Goal: Communication & Community: Ask a question

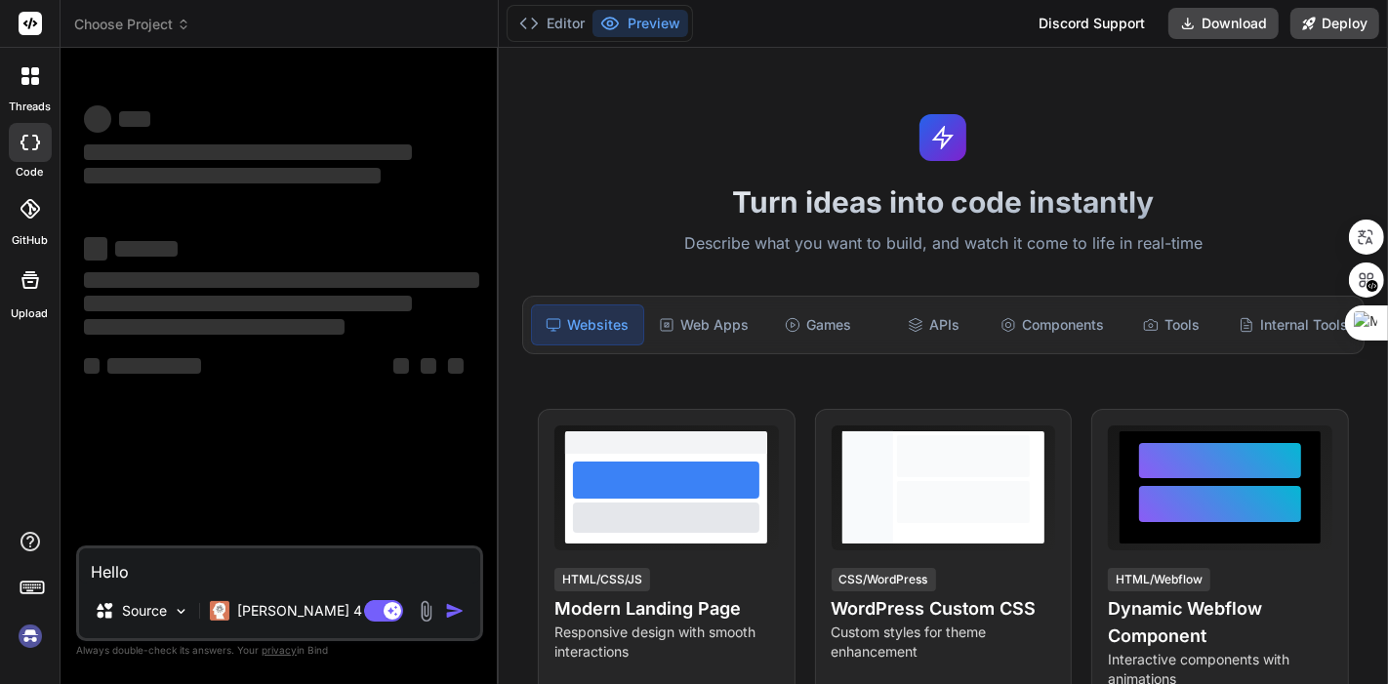
click at [1110, 21] on div "Discord Support" at bounding box center [1092, 23] width 130 height 31
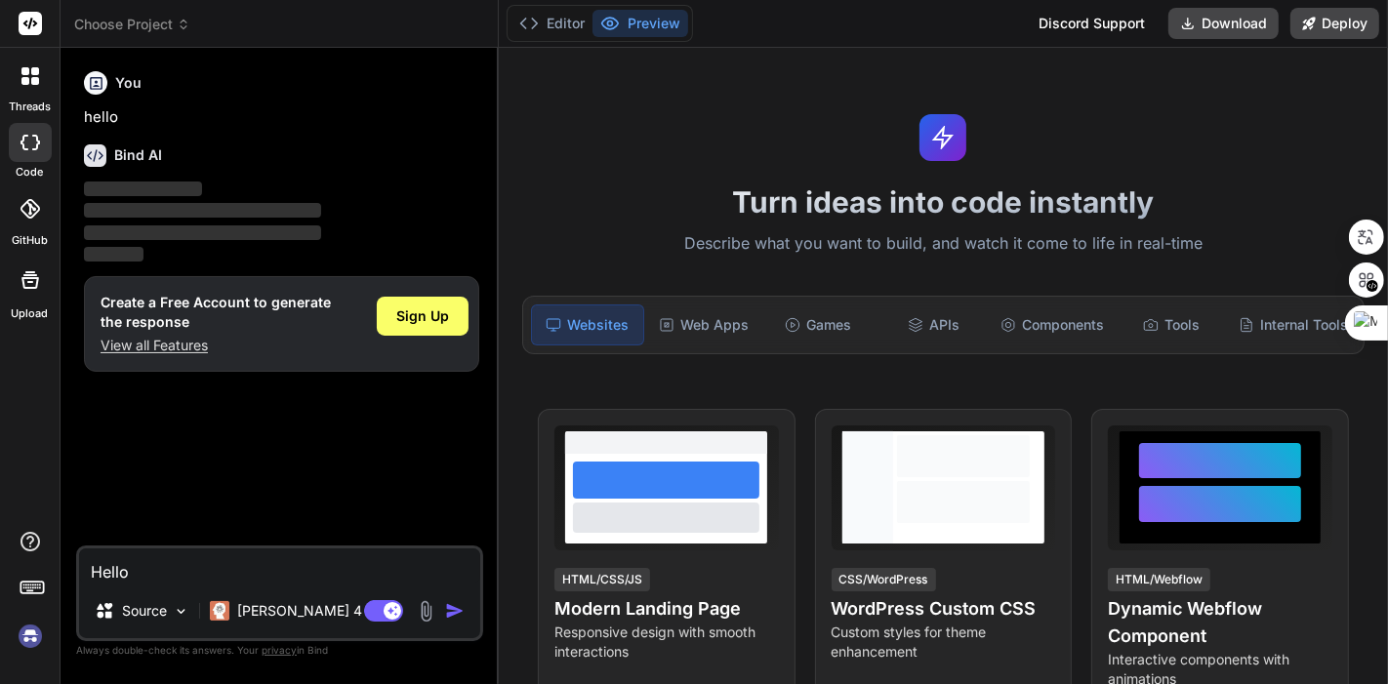
click at [21, 641] on img at bounding box center [30, 636] width 33 height 33
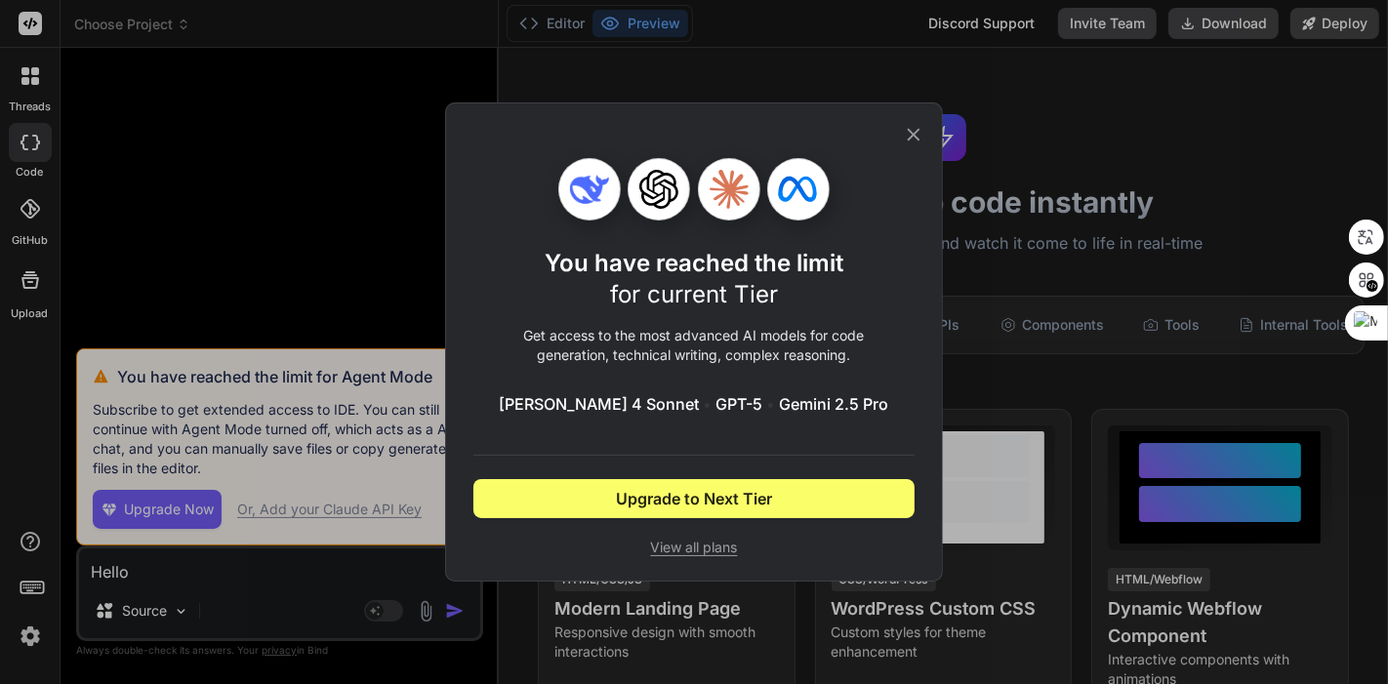
click at [916, 136] on icon at bounding box center [913, 134] width 21 height 21
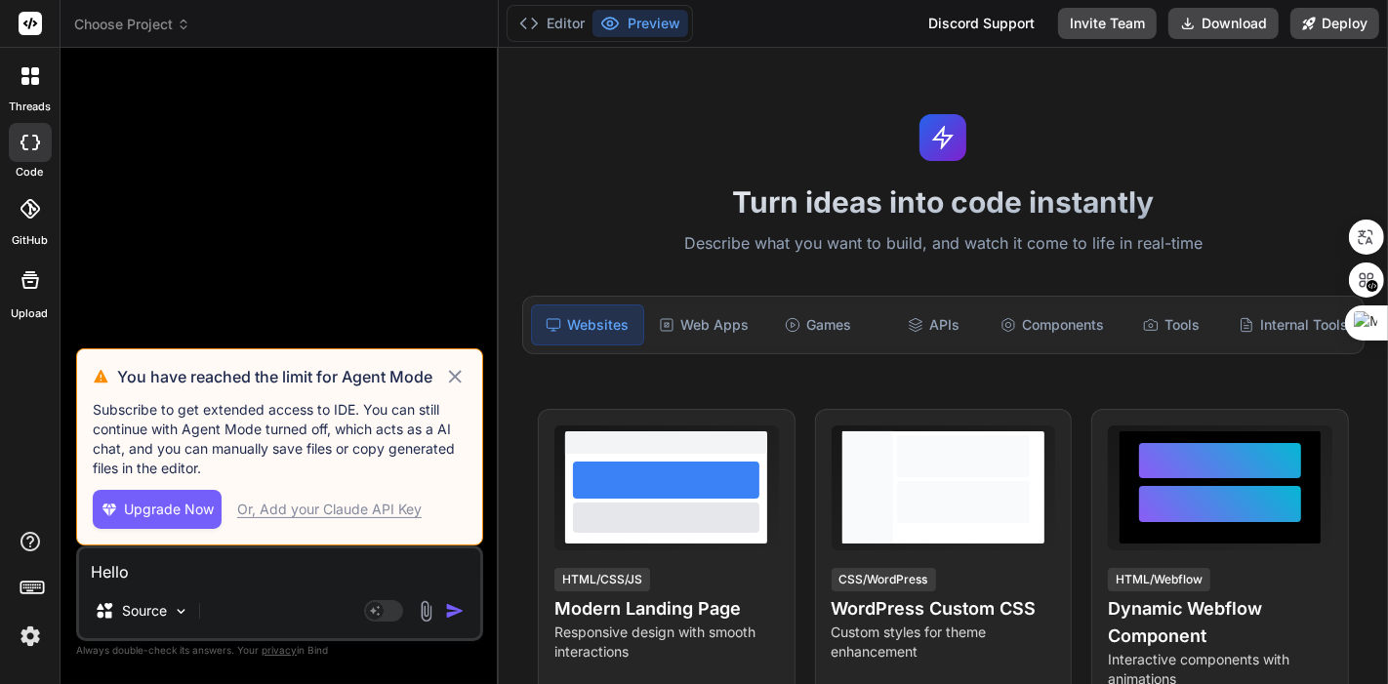
click at [461, 374] on icon at bounding box center [455, 376] width 22 height 23
type textarea "x"
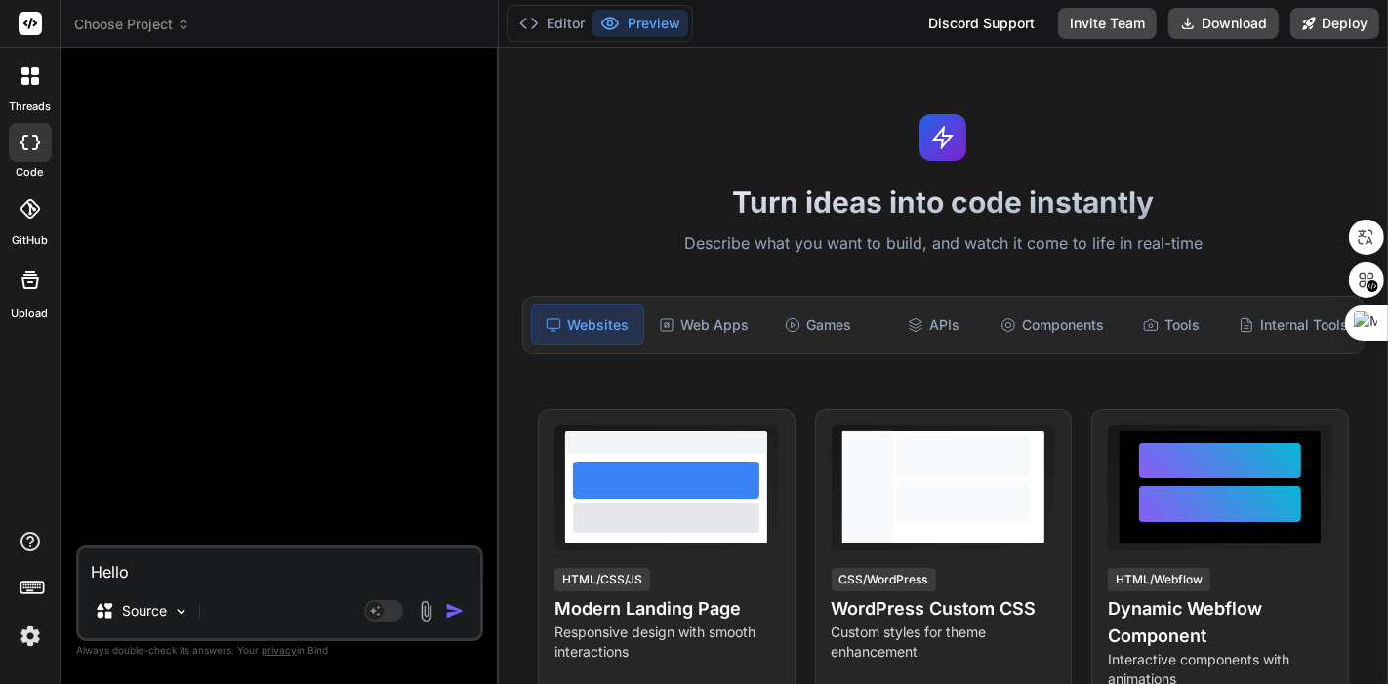
click at [190, 578] on textarea "Hello" at bounding box center [279, 566] width 401 height 35
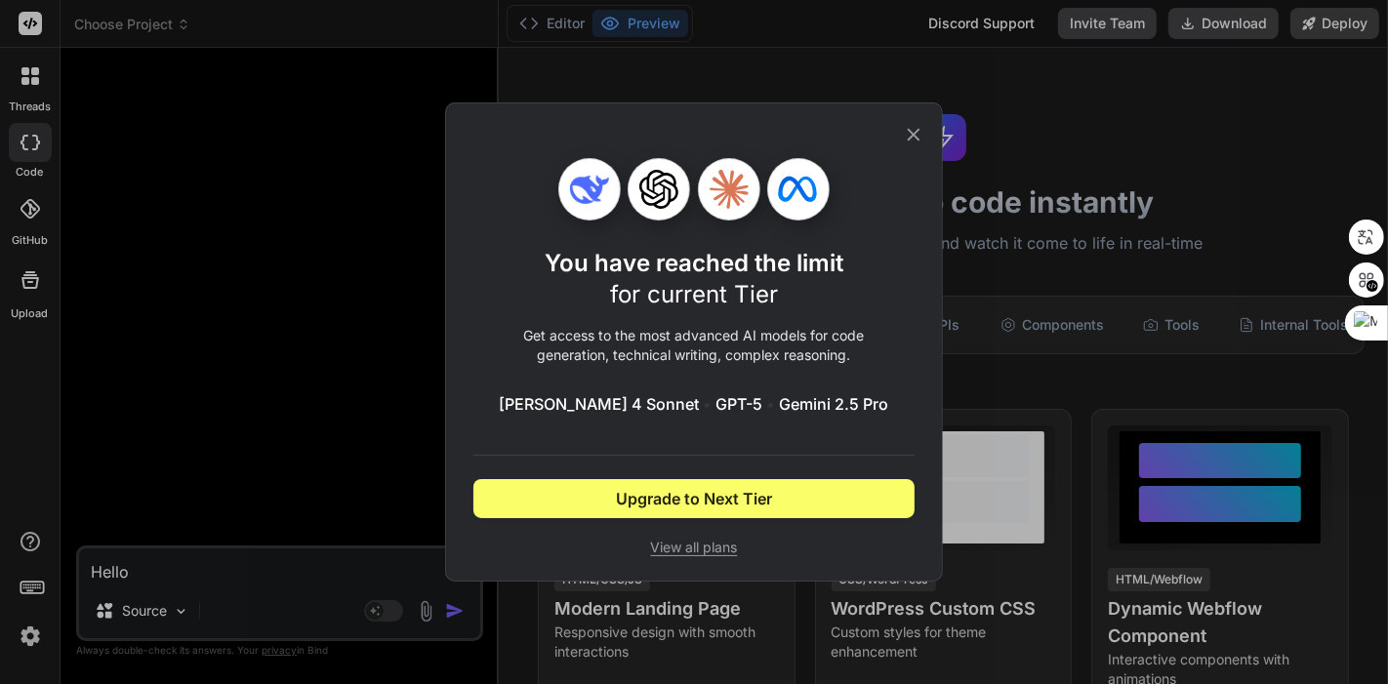
click at [910, 132] on icon at bounding box center [913, 134] width 21 height 21
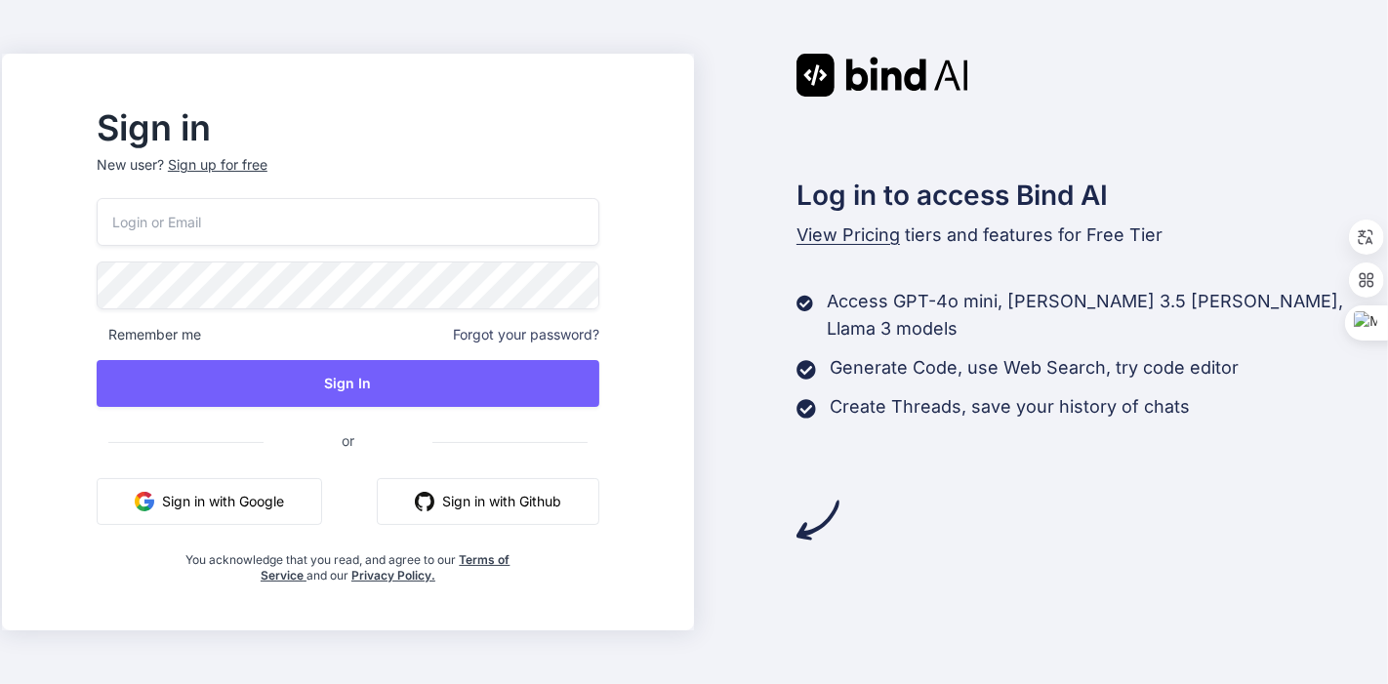
click at [311, 489] on button "Sign in with Google" at bounding box center [210, 501] width 226 height 47
